Goal: Navigation & Orientation: Go to known website

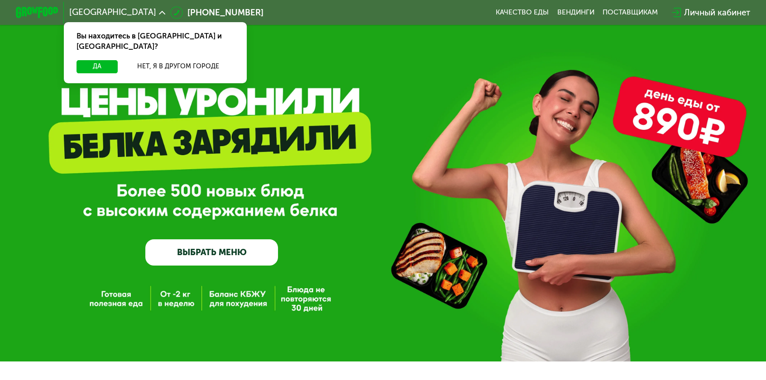
click at [93, 60] on button "Да" at bounding box center [96, 66] width 41 height 13
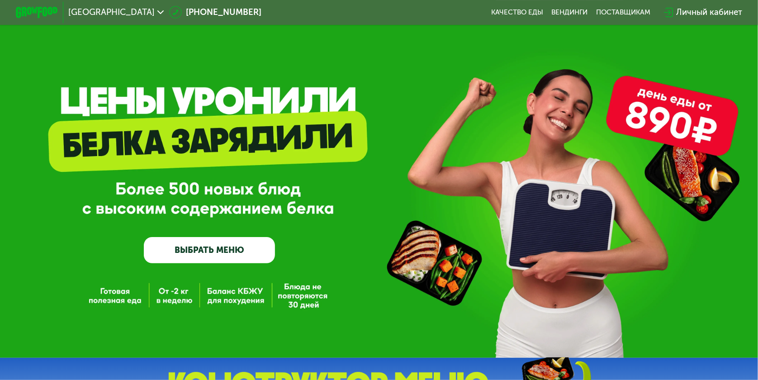
click at [29, 15] on img at bounding box center [37, 12] width 42 height 11
click at [26, 9] on img at bounding box center [37, 12] width 42 height 11
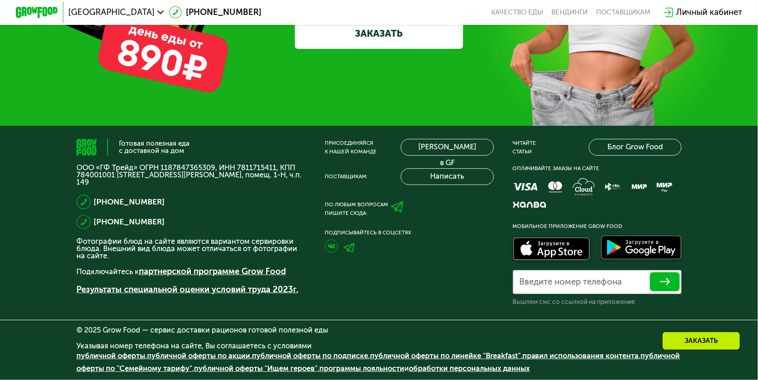
scroll to position [3153, 0]
click at [331, 248] on img at bounding box center [332, 246] width 14 height 14
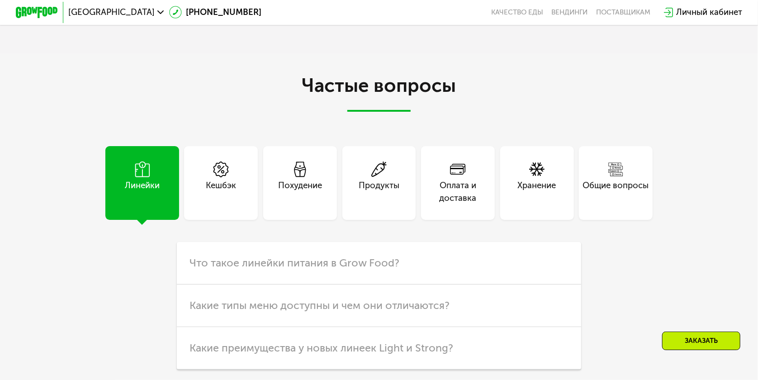
scroll to position [2339, 0]
